Goal: Information Seeking & Learning: Learn about a topic

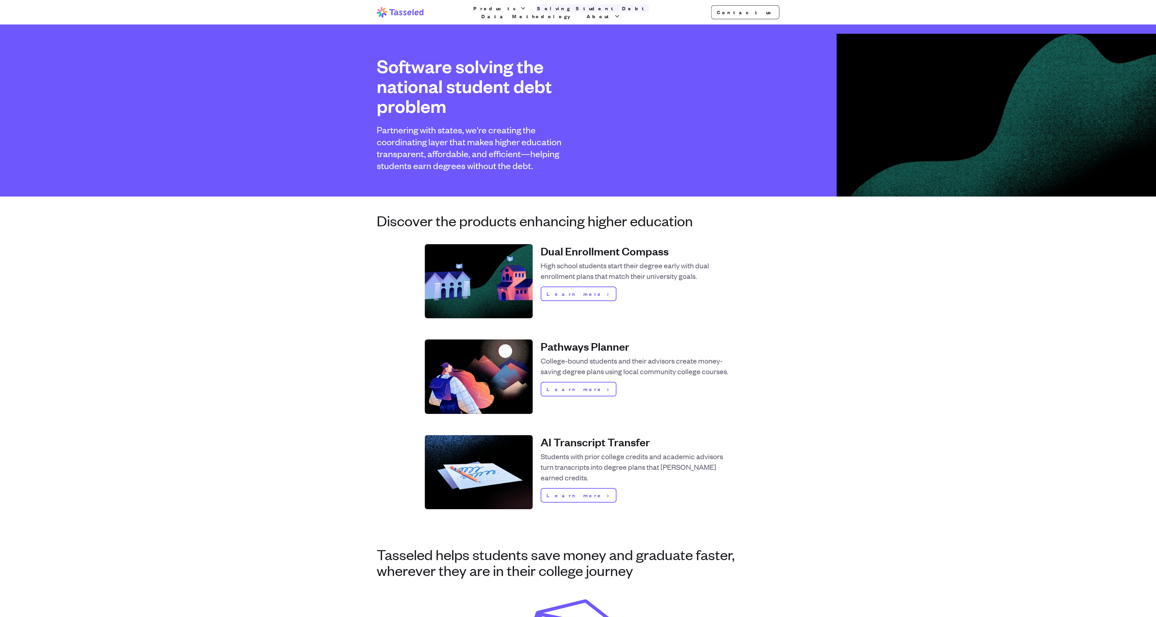
click at [568, 12] on link "Solving Student Debt" at bounding box center [591, 8] width 113 height 8
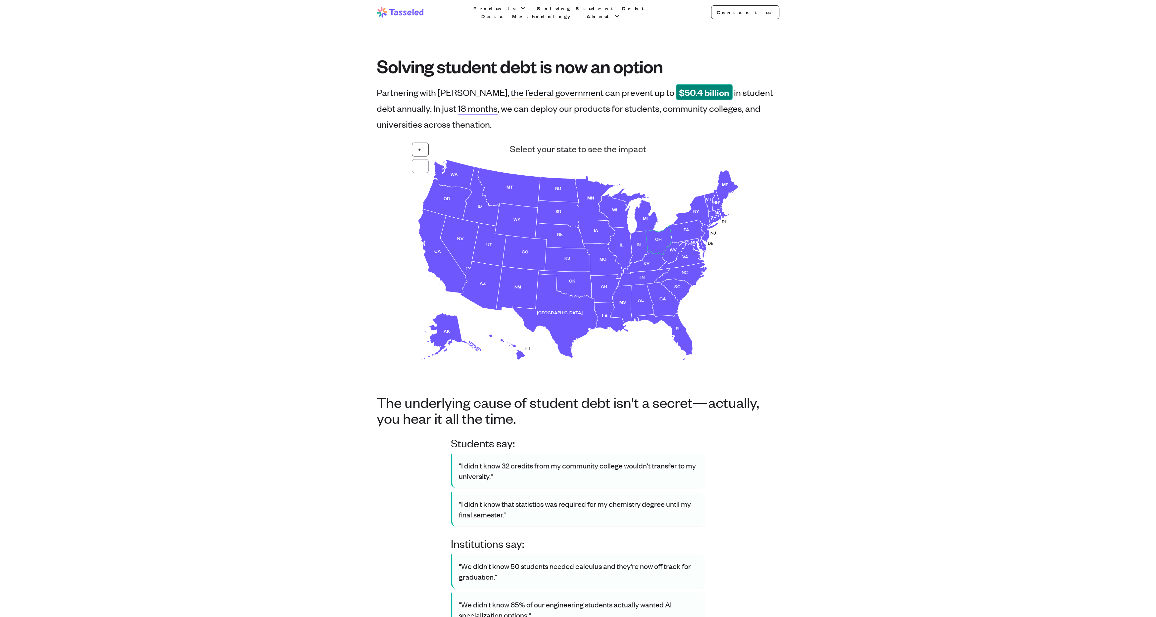
click at [657, 240] on use at bounding box center [657, 240] width 25 height 29
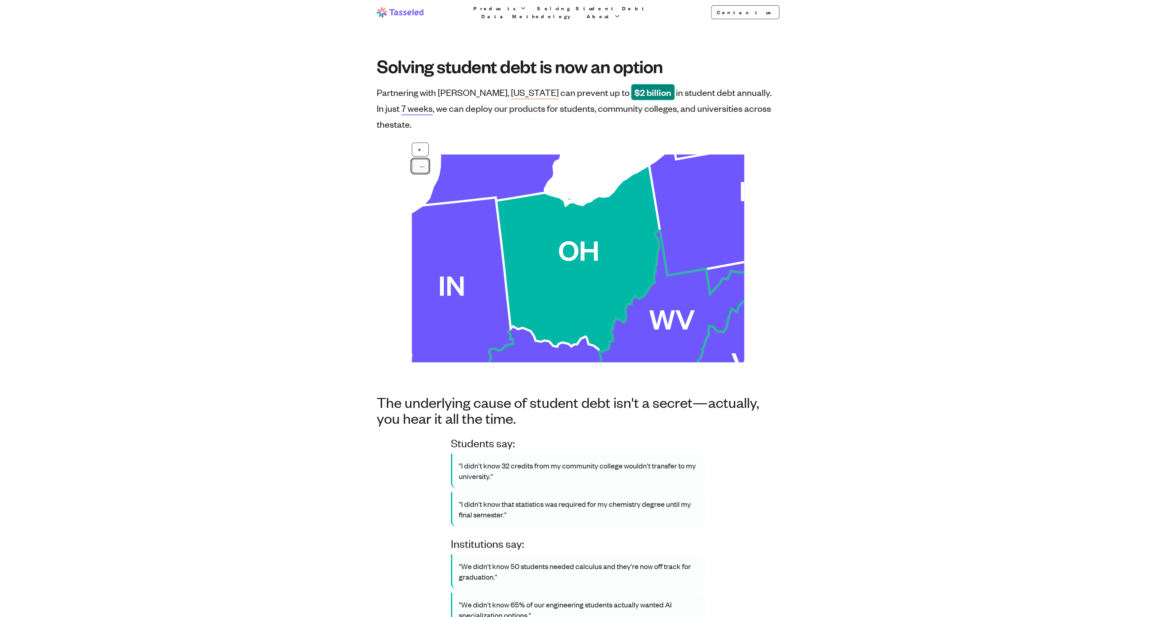
click at [415, 159] on button "—" at bounding box center [420, 166] width 17 height 14
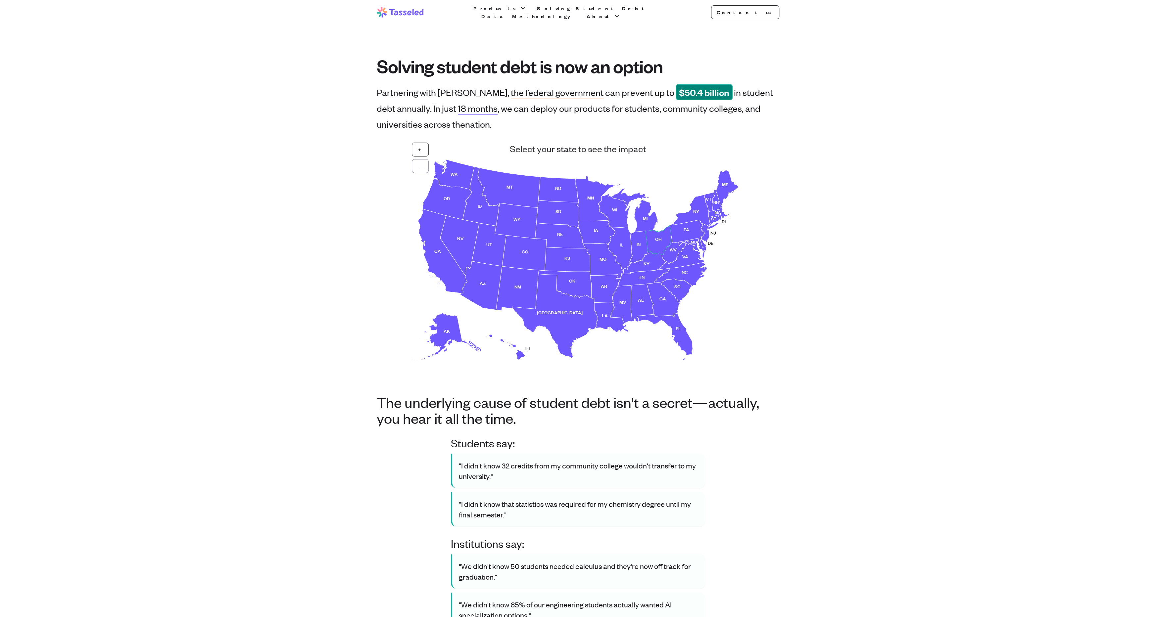
click at [658, 239] on use at bounding box center [657, 240] width 25 height 29
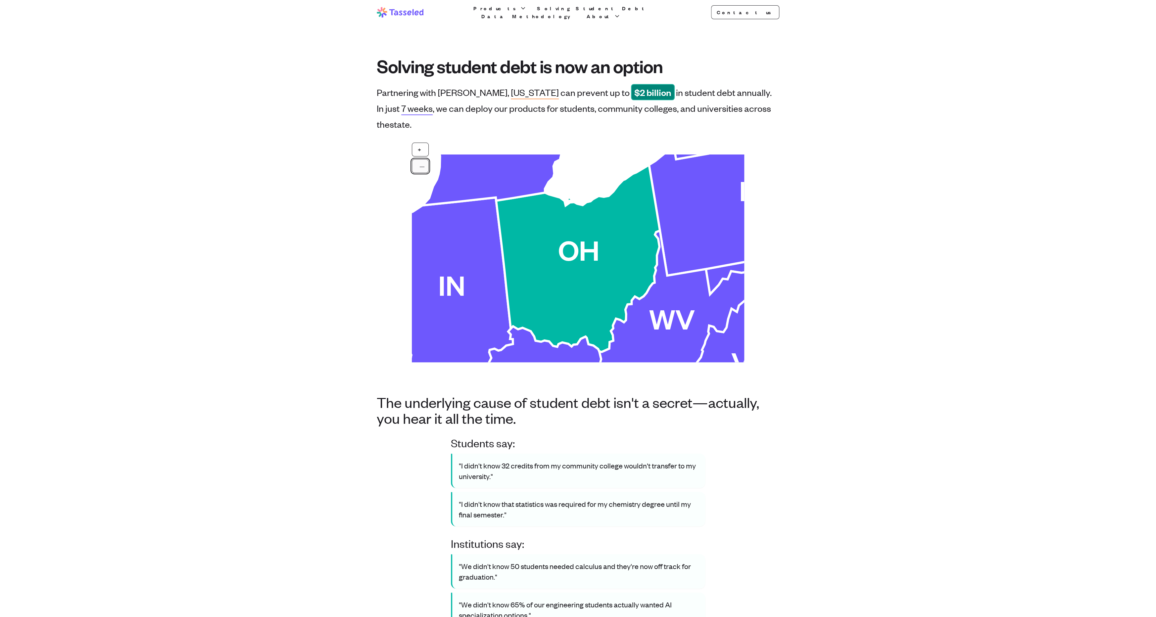
click at [418, 159] on button "—" at bounding box center [420, 166] width 17 height 14
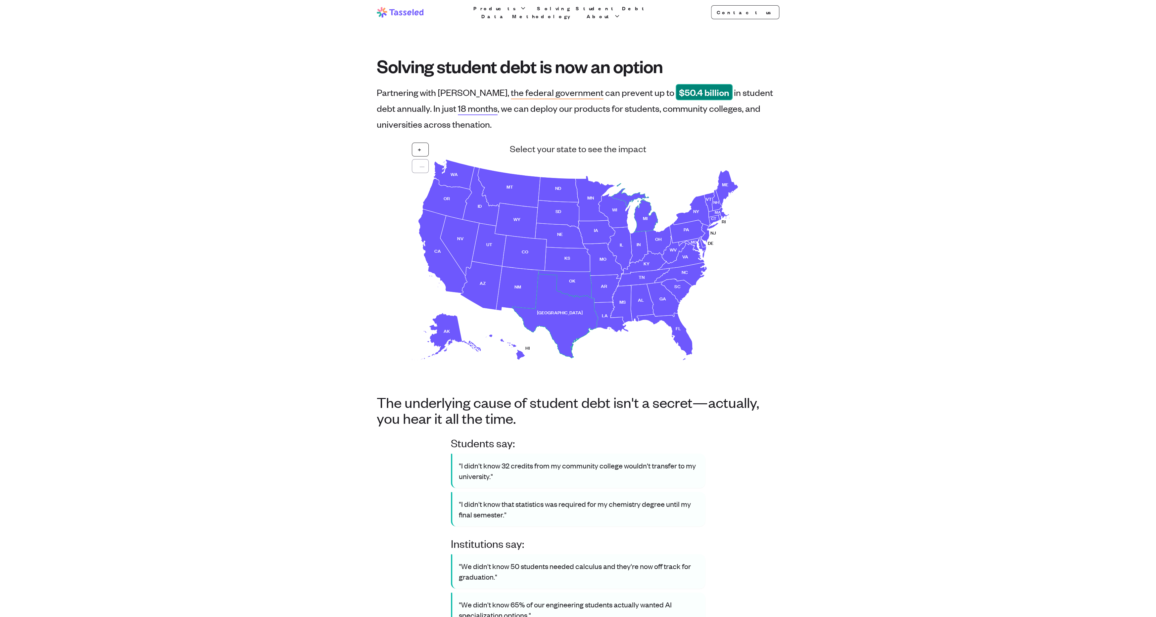
click at [546, 311] on use at bounding box center [555, 316] width 86 height 84
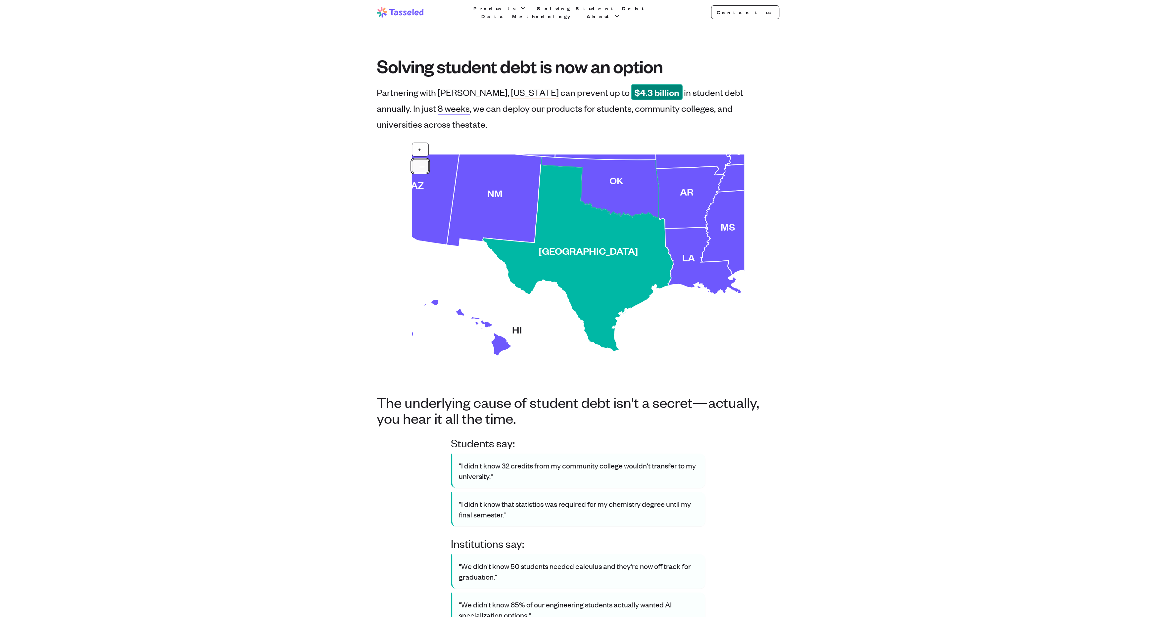
click at [417, 159] on button "—" at bounding box center [420, 166] width 17 height 14
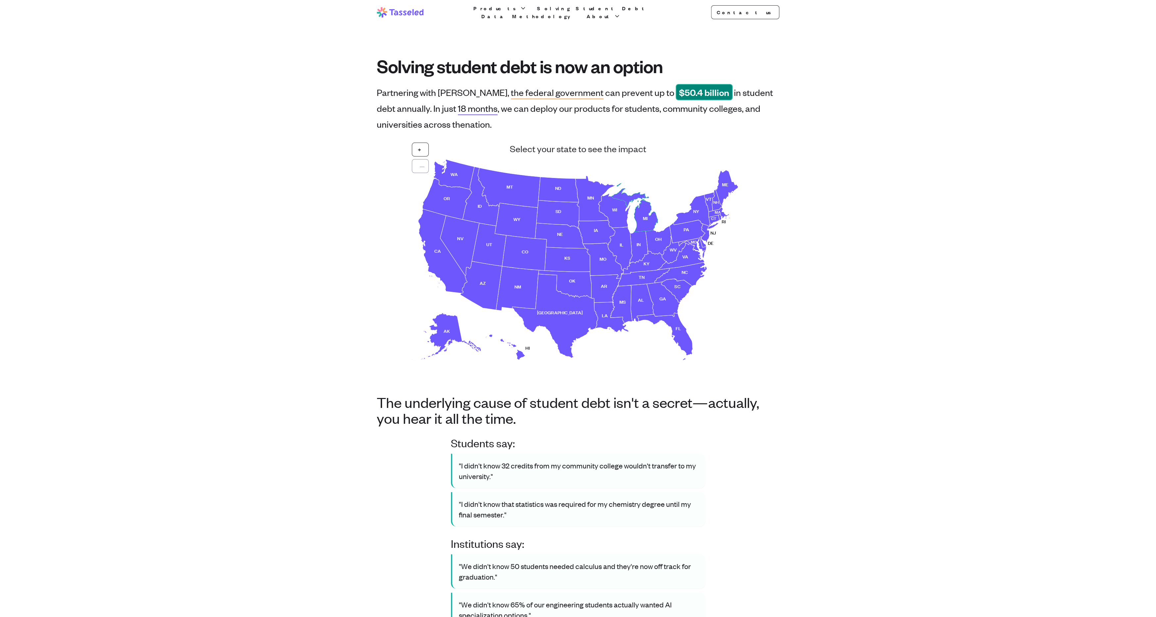
drag, startPoint x: 229, startPoint y: 72, endPoint x: 243, endPoint y: 17, distance: 57.0
